Goal: Information Seeking & Learning: Understand process/instructions

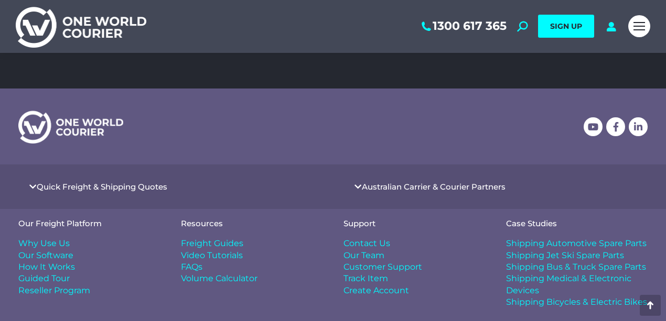
scroll to position [664, 0]
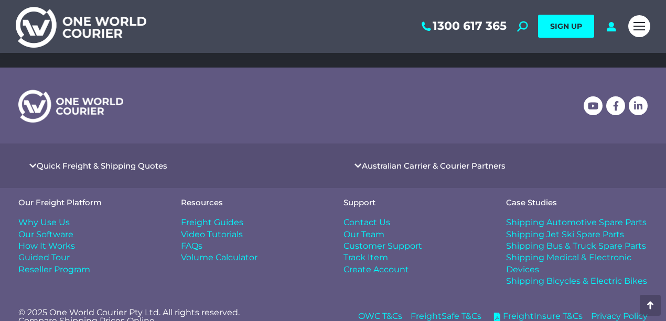
click at [37, 242] on span "How It Works" at bounding box center [46, 247] width 57 height 12
click at [40, 244] on span "How It Works" at bounding box center [46, 247] width 57 height 12
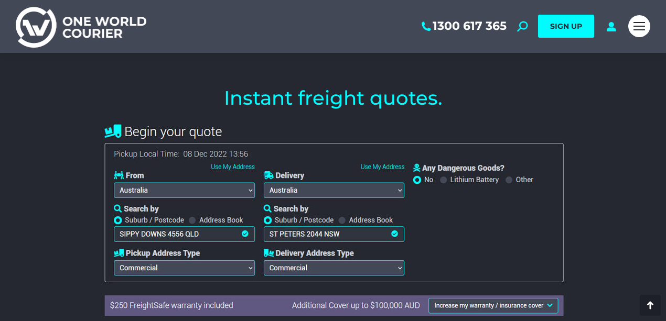
scroll to position [1258, 0]
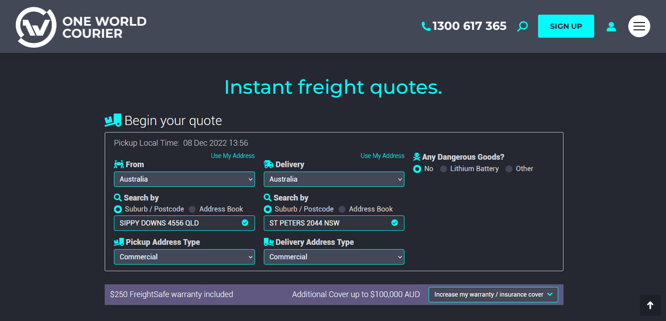
click at [401, 180] on img at bounding box center [333, 208] width 472 height 203
click at [396, 180] on img at bounding box center [333, 208] width 472 height 203
click at [385, 177] on img at bounding box center [333, 208] width 472 height 203
click at [380, 176] on img at bounding box center [333, 208] width 472 height 203
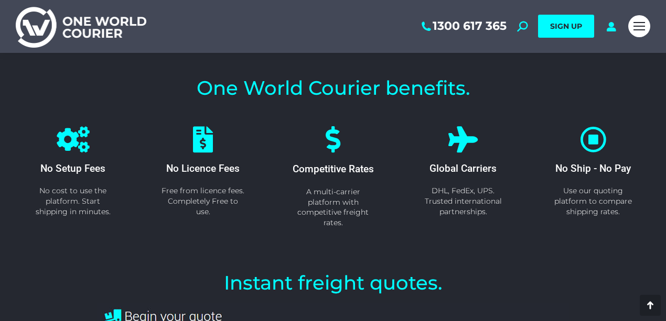
scroll to position [1049, 0]
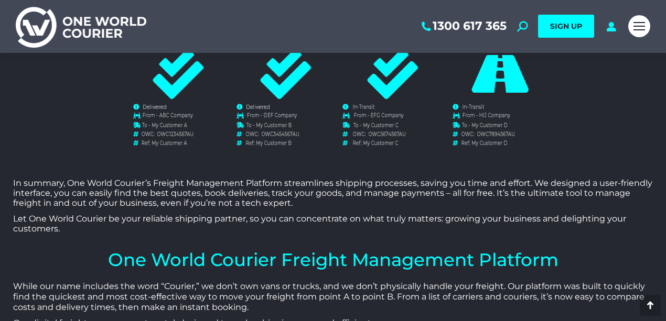
scroll to position [2656, 0]
